Goal: Task Accomplishment & Management: Use online tool/utility

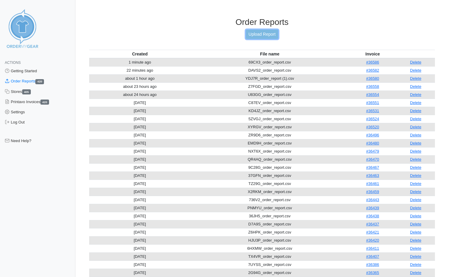
click at [246, 32] on link "Upload Report" at bounding box center [262, 34] width 32 height 9
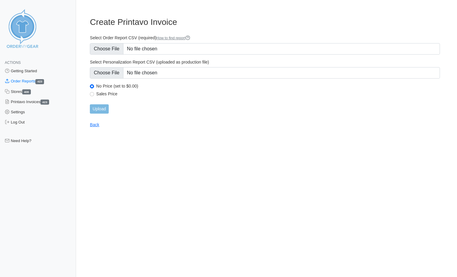
type input "C:\fakepath\9DUYS_order_report.csv"
click at [101, 111] on input "Upload" at bounding box center [99, 108] width 19 height 9
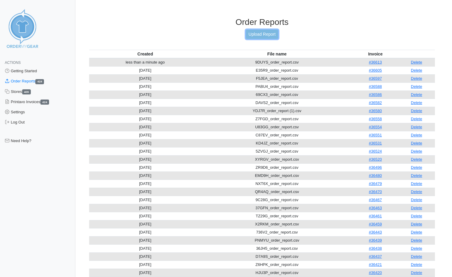
click at [246, 33] on link "Upload Report" at bounding box center [262, 34] width 32 height 9
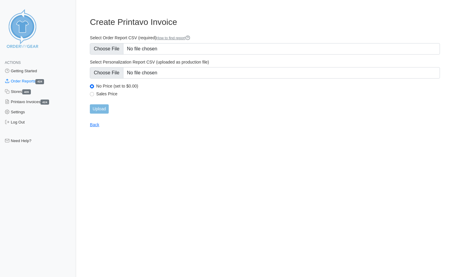
type input "C:\fakepath\SRVX5_order_report.csv"
click at [96, 112] on input "Upload" at bounding box center [99, 108] width 19 height 9
